Goal: Find specific page/section: Find specific page/section

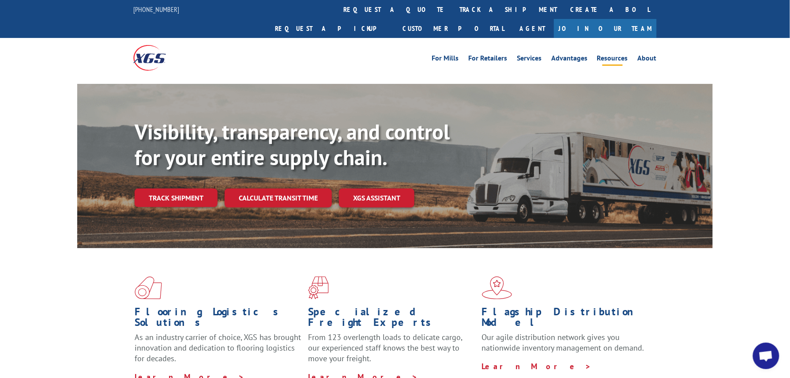
click at [623, 55] on link "Resources" at bounding box center [612, 60] width 31 height 10
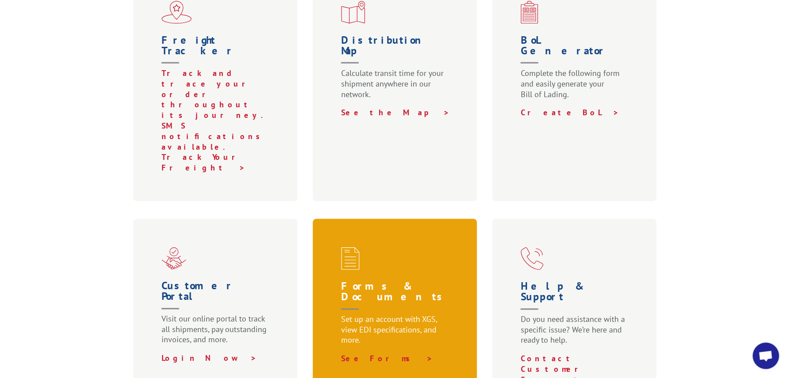
scroll to position [357, 0]
click at [370, 354] on link "See Forms >" at bounding box center [387, 359] width 92 height 10
